Goal: Information Seeking & Learning: Learn about a topic

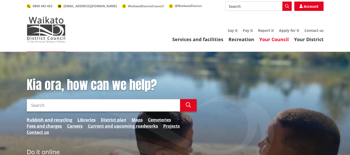
click at [262, 39] on link "Your Council" at bounding box center [274, 39] width 30 height 6
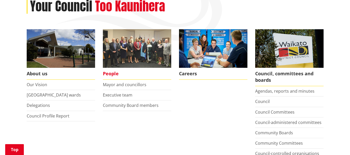
scroll to position [78, 0]
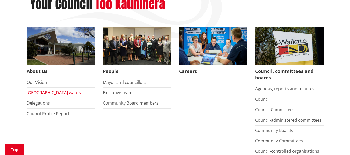
click at [47, 93] on link "[GEOGRAPHIC_DATA] wards" at bounding box center [54, 93] width 54 height 6
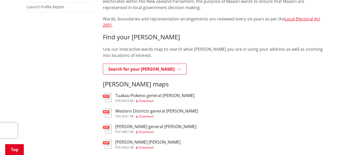
scroll to position [155, 0]
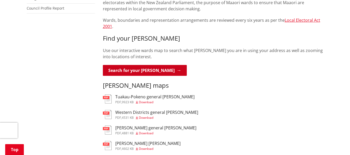
click at [156, 65] on link "Search for your [PERSON_NAME]" at bounding box center [145, 70] width 84 height 11
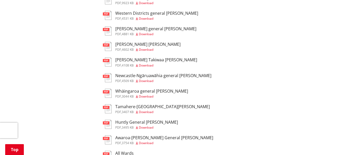
scroll to position [259, 0]
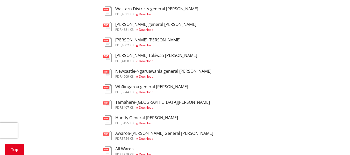
click at [123, 136] on span "3754 KB" at bounding box center [128, 138] width 12 height 4
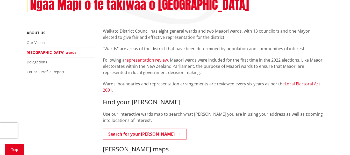
scroll to position [104, 0]
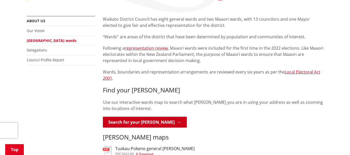
click at [142, 117] on link "Search for your [PERSON_NAME]" at bounding box center [145, 122] width 84 height 11
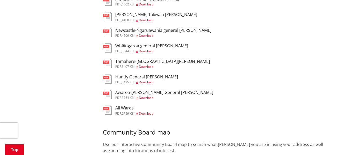
scroll to position [311, 0]
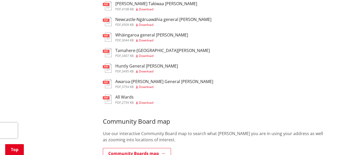
click at [126, 79] on h3 "Awaroa-[PERSON_NAME] General [PERSON_NAME]" at bounding box center [164, 81] width 98 height 5
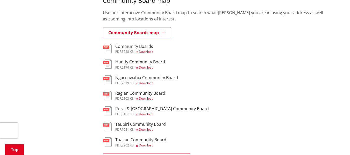
scroll to position [440, 0]
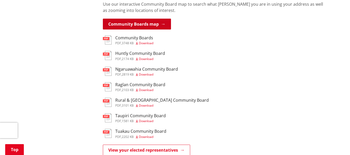
click at [151, 19] on link "Community Boards map" at bounding box center [137, 24] width 68 height 11
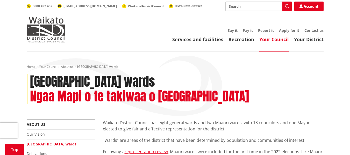
scroll to position [440, 0]
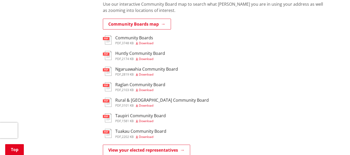
click at [126, 41] on span "3748 KB" at bounding box center [128, 43] width 12 height 4
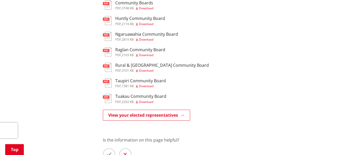
scroll to position [466, 0]
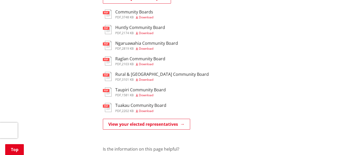
click at [145, 77] on span "Download" at bounding box center [146, 79] width 14 height 4
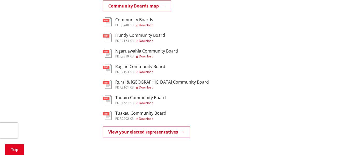
scroll to position [466, 0]
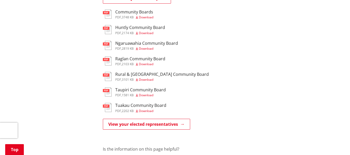
click at [131, 109] on span "2202 KB" at bounding box center [128, 111] width 12 height 4
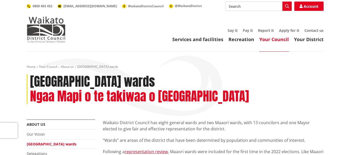
scroll to position [466, 0]
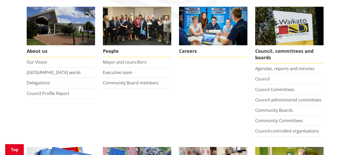
scroll to position [104, 0]
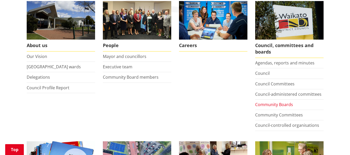
click at [273, 107] on link "Community Boards" at bounding box center [274, 105] width 38 height 6
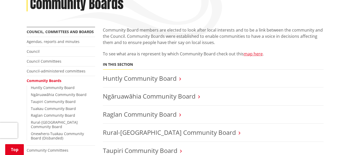
scroll to position [52, 0]
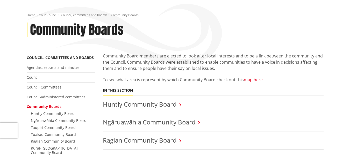
click at [251, 81] on link "map here" at bounding box center [253, 80] width 19 height 6
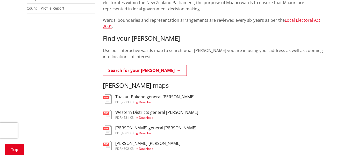
scroll to position [181, 0]
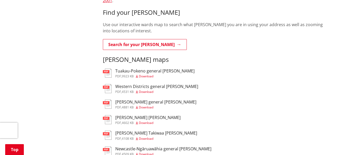
click at [133, 121] on span "4602 KB" at bounding box center [128, 123] width 12 height 4
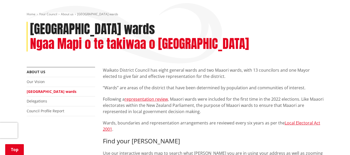
scroll to position [78, 0]
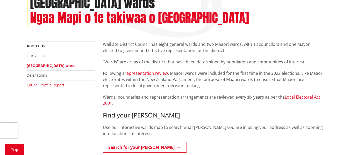
click at [41, 83] on link "Council Profile Report" at bounding box center [46, 85] width 38 height 5
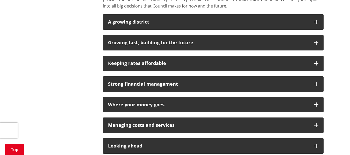
scroll to position [388, 0]
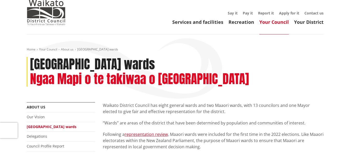
scroll to position [52, 0]
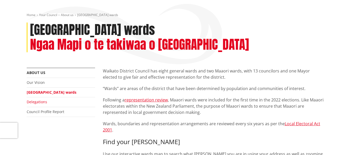
click at [33, 99] on link "Delegations" at bounding box center [37, 101] width 20 height 5
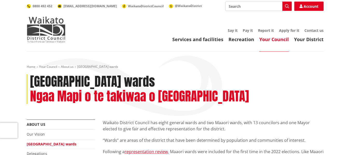
scroll to position [52, 0]
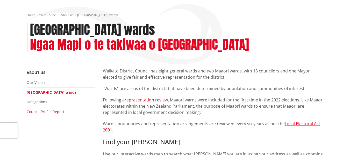
click at [43, 109] on link "Council Profile Report" at bounding box center [46, 111] width 38 height 5
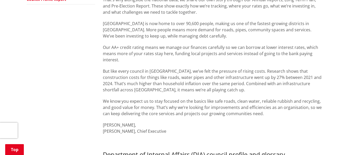
scroll to position [52, 0]
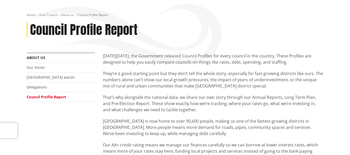
click at [41, 90] on li "Delegations" at bounding box center [61, 88] width 68 height 10
click at [42, 87] on link "Delegations" at bounding box center [37, 87] width 20 height 5
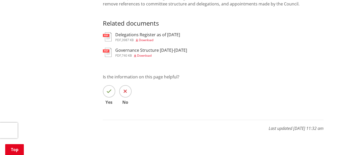
scroll to position [155, 0]
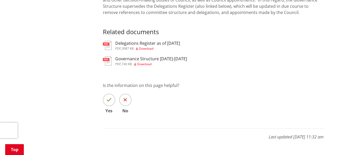
click at [112, 63] on link "pdf Governance Structure 2022-2025 pdf , 740 KB Download" at bounding box center [145, 60] width 84 height 9
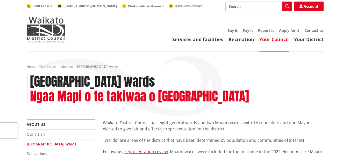
scroll to position [52, 0]
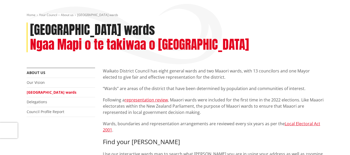
click at [48, 90] on link "Waikato district wards" at bounding box center [52, 92] width 50 height 5
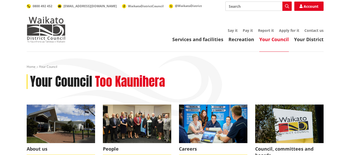
scroll to position [104, 0]
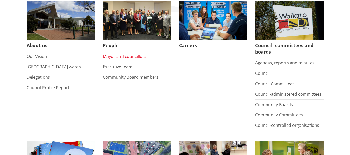
click at [138, 55] on link "Mayor and councillors" at bounding box center [124, 57] width 43 height 6
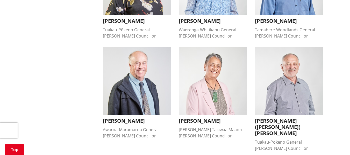
scroll to position [414, 0]
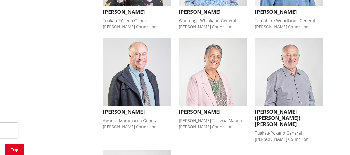
click at [128, 118] on div "Awaroa-Maramarua General [PERSON_NAME] Councillor" at bounding box center [137, 124] width 68 height 12
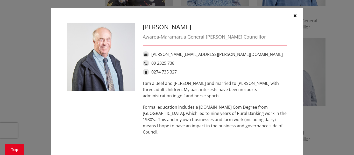
click at [293, 14] on icon "button" at bounding box center [294, 15] width 3 height 4
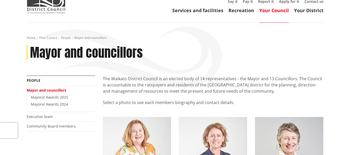
scroll to position [0, 0]
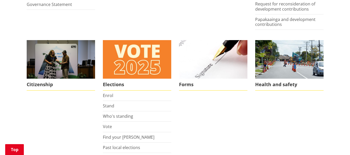
scroll to position [362, 0]
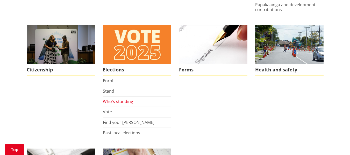
click at [112, 101] on link "Who's standing" at bounding box center [118, 102] width 30 height 6
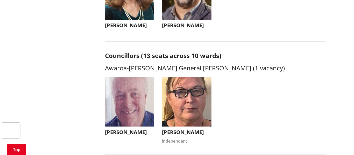
scroll to position [207, 0]
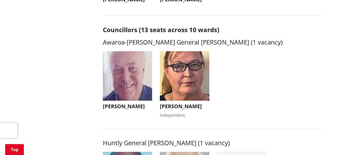
click at [173, 110] on h3 "Amanda Rutherford" at bounding box center [184, 106] width 49 height 6
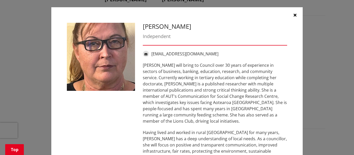
scroll to position [0, 0]
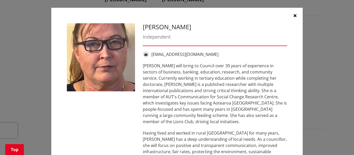
click at [293, 16] on icon "button" at bounding box center [294, 15] width 3 height 4
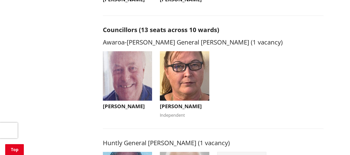
click at [120, 105] on h3 "Peter Thomson" at bounding box center [127, 106] width 49 height 6
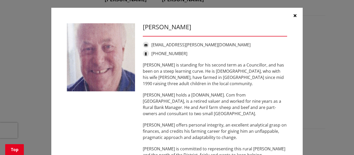
click at [293, 18] on button "button" at bounding box center [295, 16] width 16 height 16
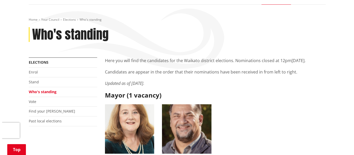
scroll to position [78, 0]
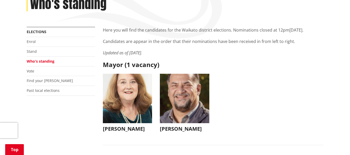
click at [176, 112] on img "button" at bounding box center [184, 98] width 49 height 49
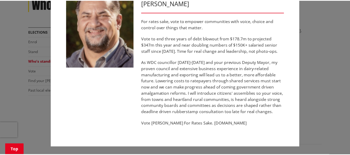
scroll to position [0, 0]
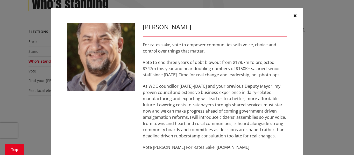
click at [293, 15] on icon "button" at bounding box center [294, 15] width 3 height 4
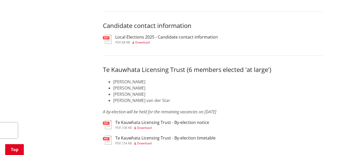
scroll to position [2511, 0]
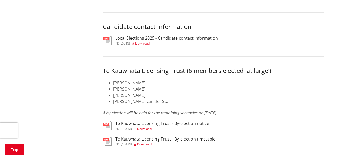
click at [143, 46] on span "Download" at bounding box center [142, 43] width 14 height 4
